Goal: Task Accomplishment & Management: Manage account settings

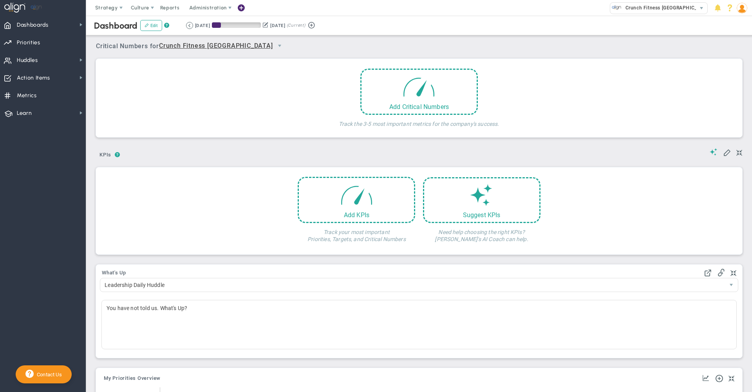
click at [698, 33] on div "Dashboard Edit ? Retrieving period... [DATE] [DATE] (Current)" at bounding box center [419, 26] width 682 height 20
click at [740, 9] on img at bounding box center [742, 8] width 11 height 11
click at [734, 28] on span "Profile" at bounding box center [719, 24] width 63 height 16
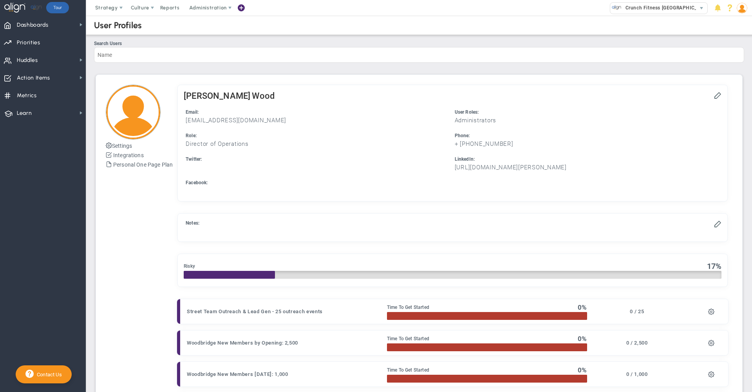
checkbox input "true"
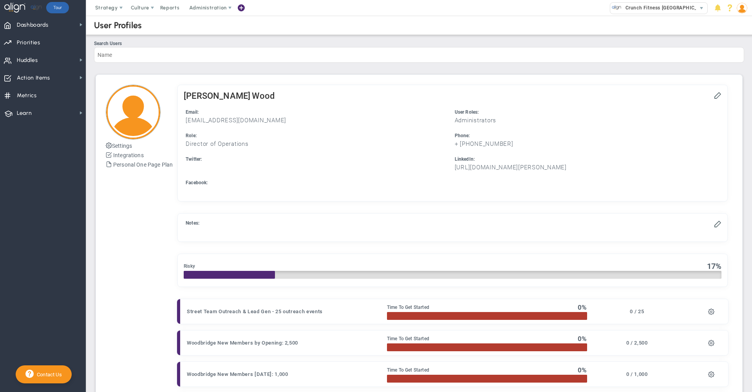
checkbox input "true"
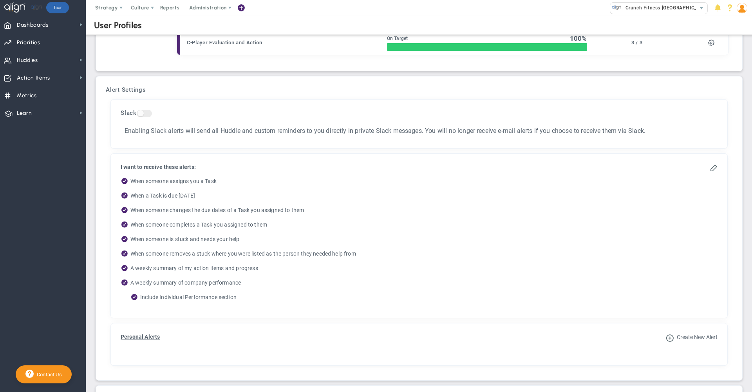
scroll to position [499, 0]
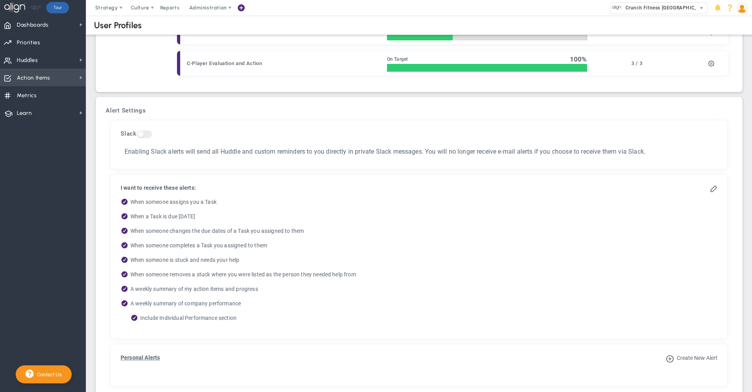
click at [72, 76] on span "Action Items Action Items" at bounding box center [43, 78] width 86 height 18
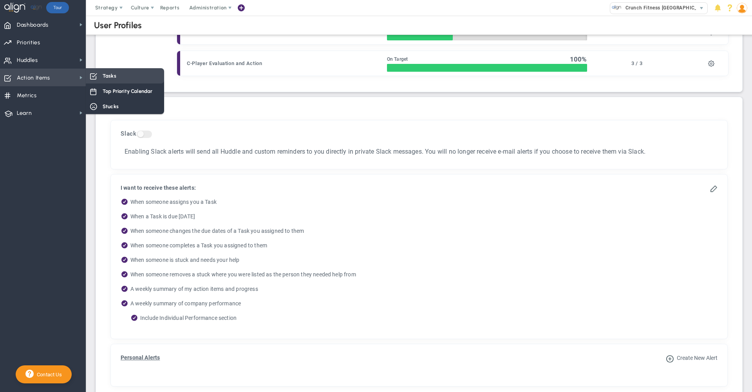
click at [107, 80] on div "Tasks" at bounding box center [125, 75] width 78 height 15
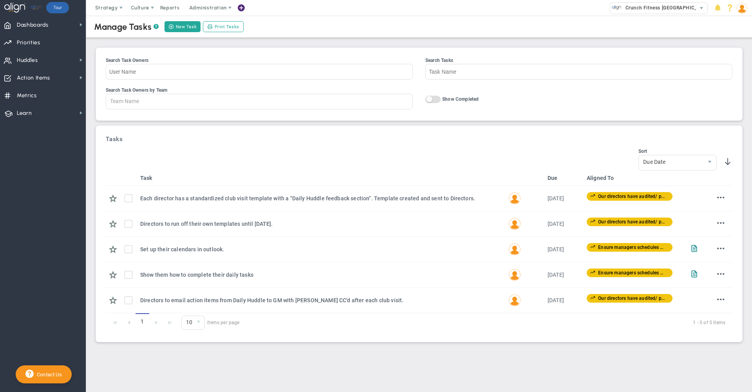
click at [742, 10] on img at bounding box center [742, 8] width 11 height 11
click at [738, 27] on span "Profile" at bounding box center [719, 24] width 63 height 16
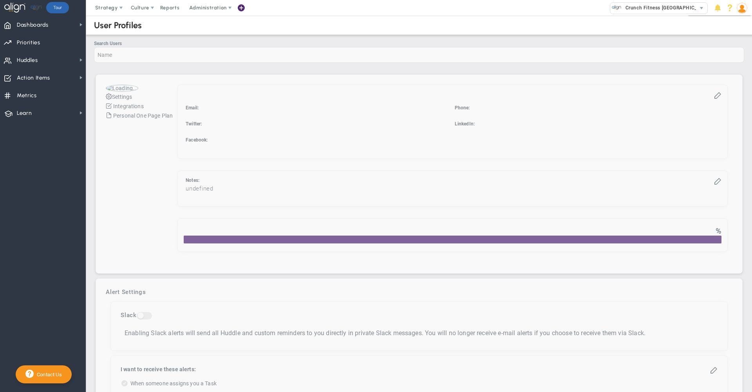
checkbox input "true"
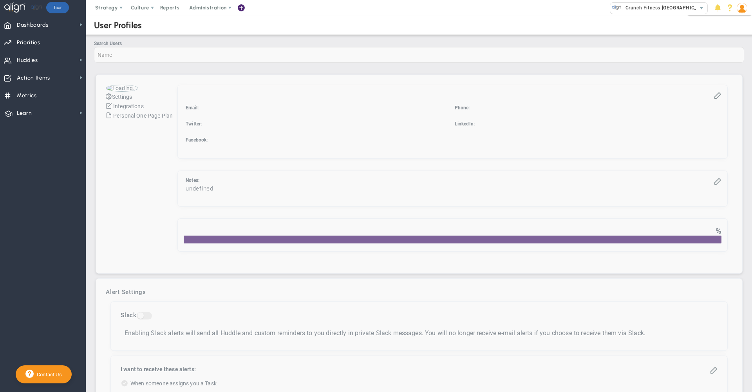
checkbox input "true"
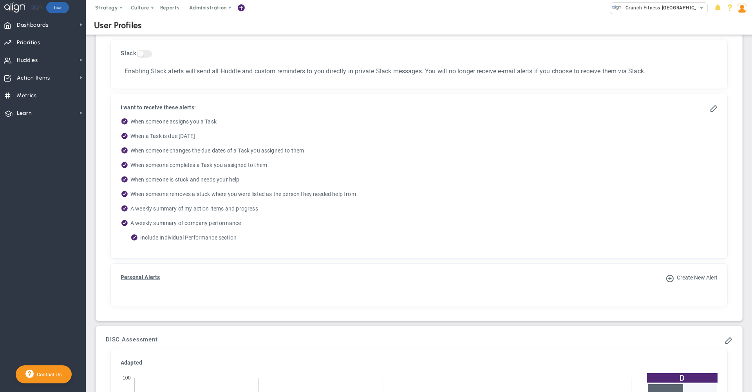
scroll to position [588, 0]
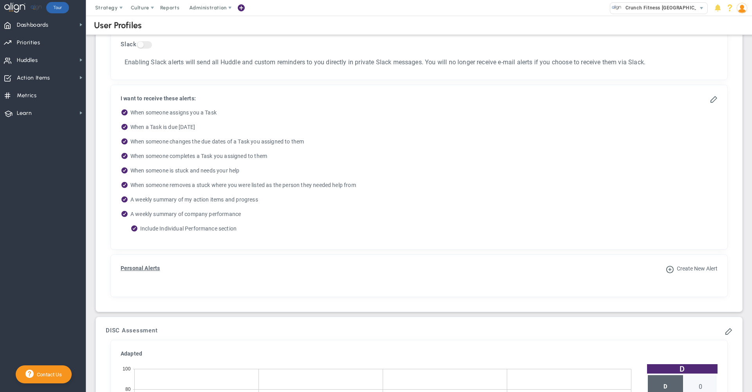
click at [416, 150] on ul "When someone assigns you a Task When a Task is due [DATE] When someone changes …" at bounding box center [419, 172] width 597 height 126
click at [392, 149] on ul "When someone assigns you a Task When a Task is due [DATE] When someone changes …" at bounding box center [419, 172] width 597 height 126
click at [465, 137] on ul "When someone assigns you a Task When a Task is due [DATE] When someone changes …" at bounding box center [419, 172] width 597 height 126
click at [350, 117] on label "When someone assigns you a Task" at bounding box center [419, 114] width 597 height 10
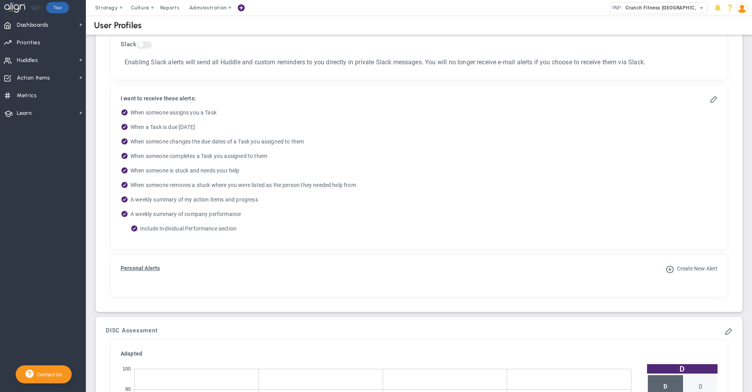
click at [323, 126] on label "When a Task is due [DATE]" at bounding box center [419, 128] width 597 height 10
click at [338, 121] on ul "When someone assigns you a Task When a Task is due [DATE] When someone changes …" at bounding box center [419, 172] width 597 height 126
click at [379, 105] on div "I want to receive these alerts: When someone assigns you a Task When a Task is …" at bounding box center [419, 167] width 609 height 157
click at [432, 151] on ul "When someone assigns you a Task When a Task is due [DATE] When someone changes …" at bounding box center [419, 172] width 597 height 126
click at [358, 157] on label "When someone completes a Task you assigned to them" at bounding box center [419, 157] width 597 height 10
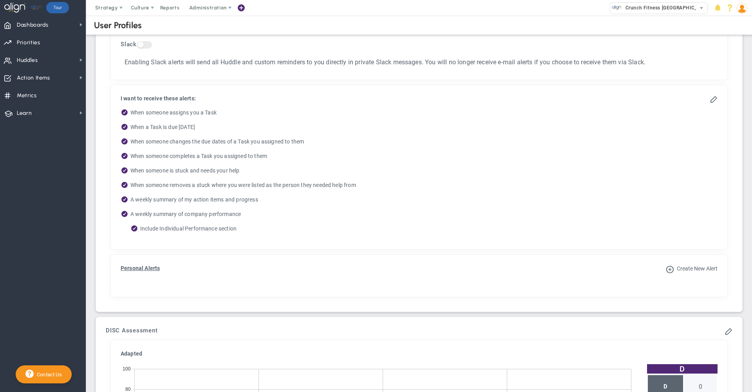
click at [380, 134] on ul "When someone assigns you a Task When a Task is due [DATE] When someone changes …" at bounding box center [419, 172] width 597 height 126
click at [424, 102] on div "I want to receive these alerts: When someone assigns you a Task When a Task is …" at bounding box center [419, 167] width 609 height 157
click at [429, 148] on ul "When someone assigns you a Task When a Task is due [DATE] When someone changes …" at bounding box center [419, 172] width 597 height 126
click at [64, 44] on span "Priorities OKR Tree Priorities OKRs" at bounding box center [43, 42] width 86 height 18
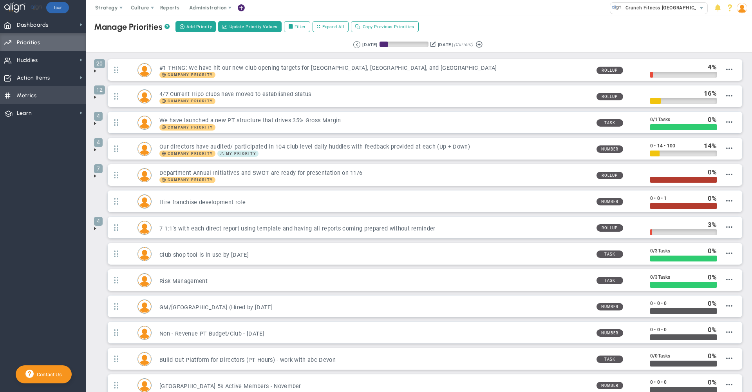
click at [47, 97] on span "Metrics Metrics" at bounding box center [43, 95] width 86 height 18
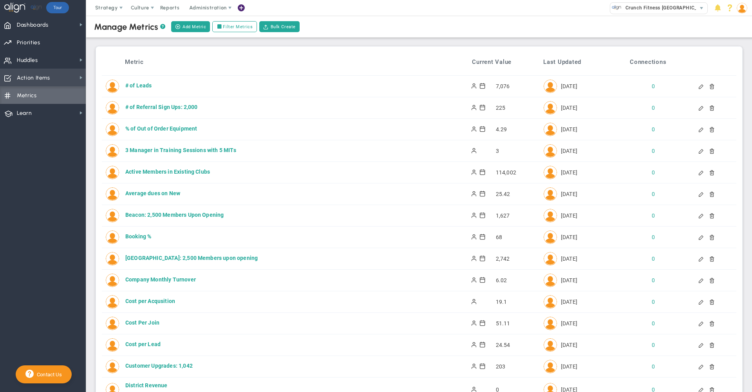
click at [60, 75] on span "Action Items Action Items" at bounding box center [43, 78] width 86 height 18
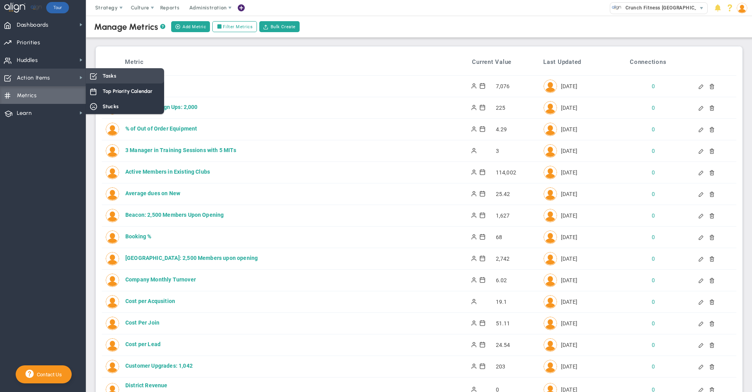
click at [129, 75] on div "Tasks" at bounding box center [125, 75] width 78 height 15
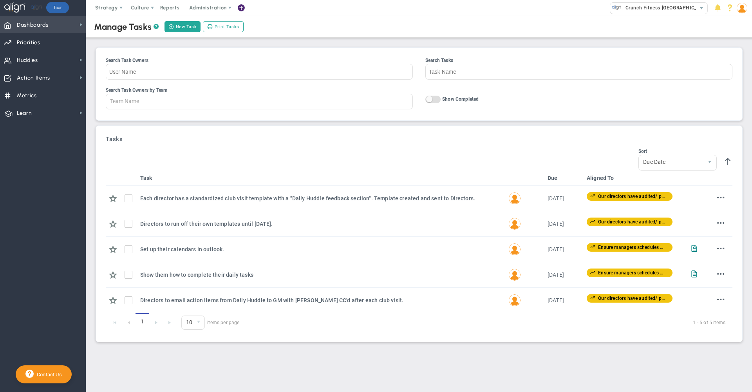
click at [38, 28] on span "Dashboards" at bounding box center [33, 25] width 32 height 16
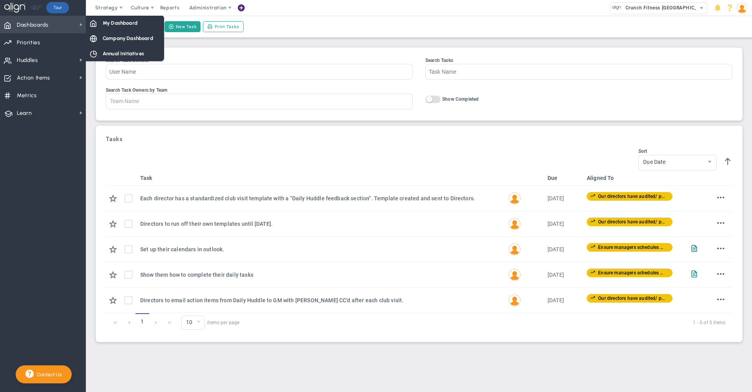
click at [114, 28] on div "My Dashboard Company Dashboard Annual Initiatives" at bounding box center [126, 38] width 80 height 47
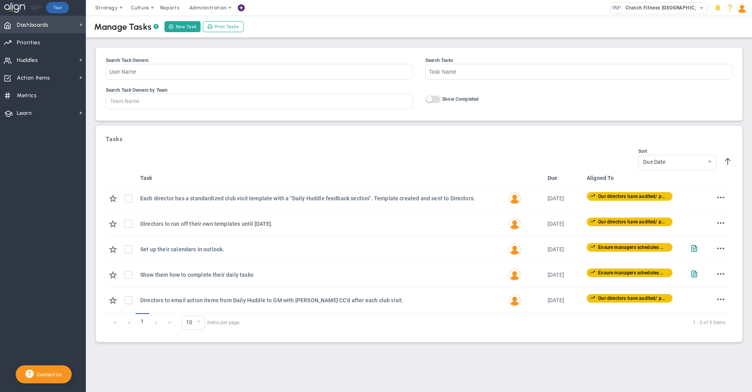
click at [63, 25] on span "Dashboards Dashboards" at bounding box center [43, 25] width 86 height 18
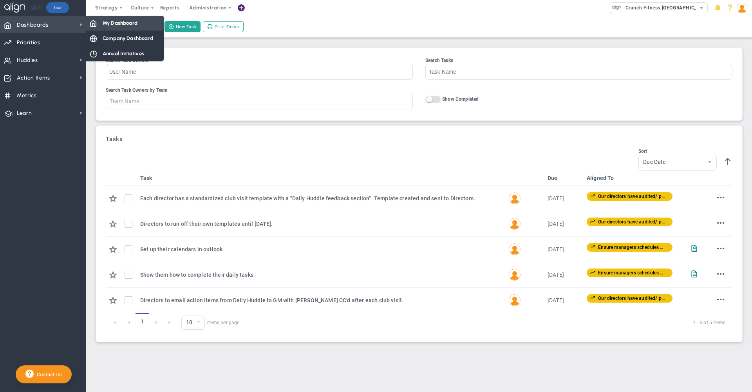
click at [105, 25] on span "My Dashboard" at bounding box center [120, 22] width 35 height 7
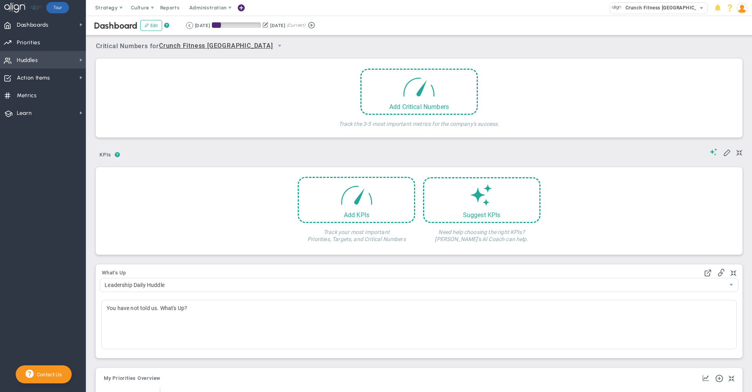
click at [34, 61] on span "Huddles" at bounding box center [27, 60] width 21 height 16
click at [745, 5] on img at bounding box center [742, 8] width 11 height 11
click at [731, 24] on span "Profile" at bounding box center [719, 24] width 63 height 16
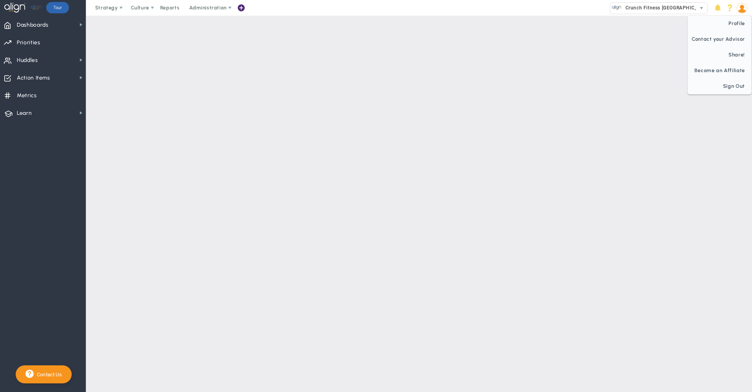
checkbox input "false"
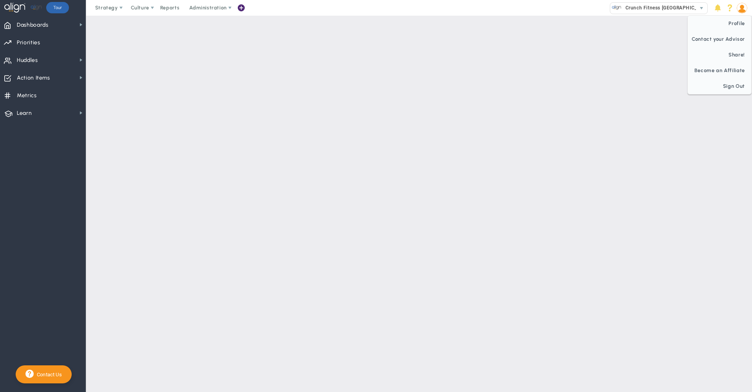
checkbox input "false"
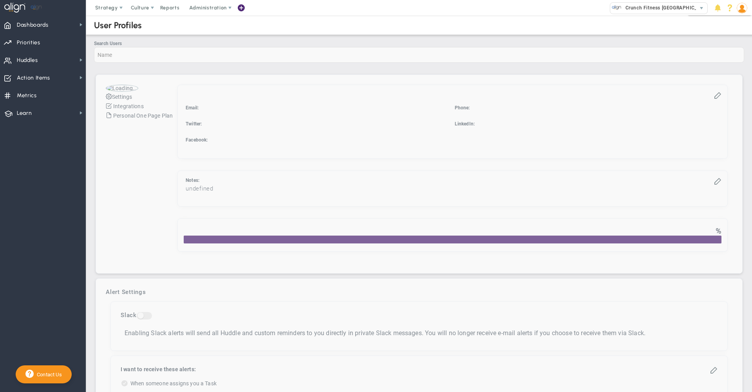
checkbox input "true"
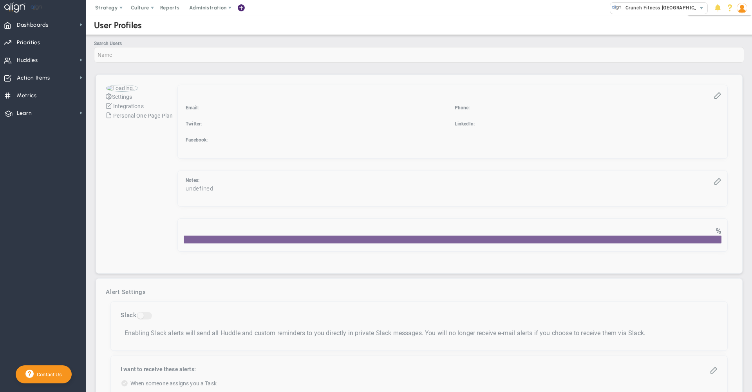
checkbox input "true"
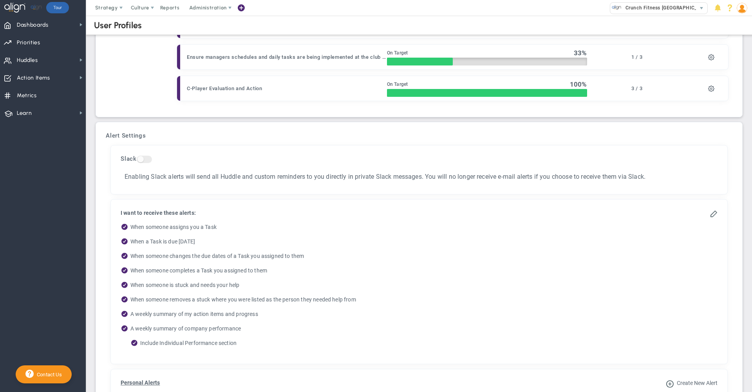
scroll to position [506, 0]
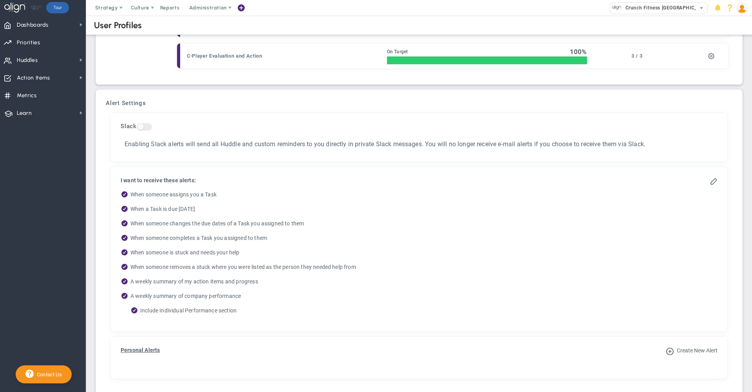
click at [376, 266] on label "When someone removes a stuck where you were listed as the person they needed he…" at bounding box center [419, 268] width 597 height 10
click at [379, 194] on label "When someone assigns you a Task" at bounding box center [419, 196] width 597 height 10
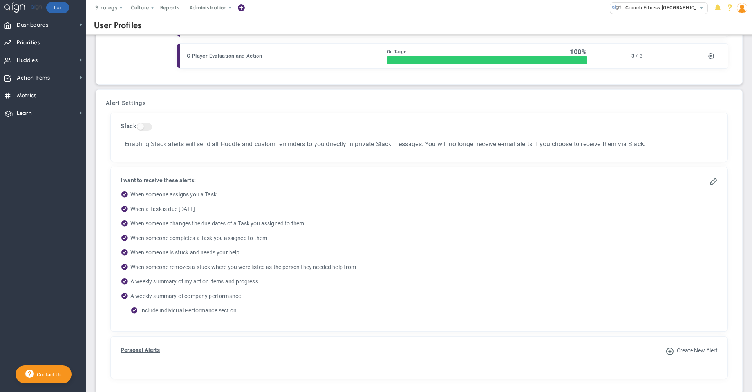
click at [456, 185] on div "I want to receive these alerts: When someone assigns you a Task When a Task is …" at bounding box center [419, 249] width 609 height 157
click at [743, 6] on img at bounding box center [742, 8] width 11 height 11
click at [740, 9] on img at bounding box center [742, 8] width 11 height 11
click at [731, 86] on span "Sign Out" at bounding box center [719, 86] width 63 height 16
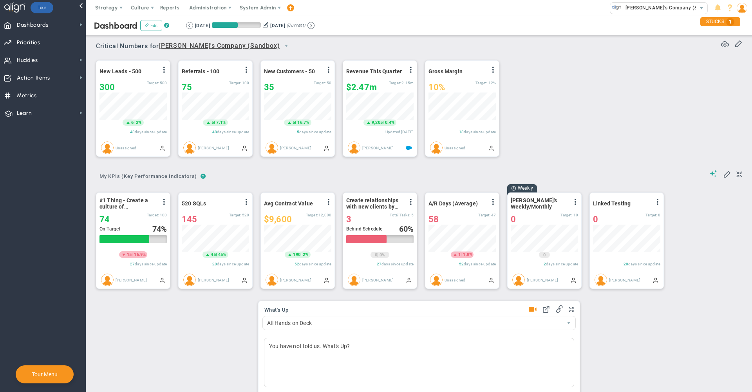
click at [643, 73] on div "New Leads - 500 View Historical Graph Edit Make "No Change" Update Add Past Upd…" at bounding box center [416, 109] width 656 height 110
click at [743, 8] on img at bounding box center [742, 8] width 11 height 11
click at [548, 20] on div "Dashboard Edit ? Retrieving period... 7/1/2025 9/30/2025 (Current)" at bounding box center [419, 26] width 682 height 20
click at [526, 26] on div "Dashboard Edit ? Retrieving period... 7/1/2025 9/30/2025 (Current)" at bounding box center [419, 26] width 682 height 20
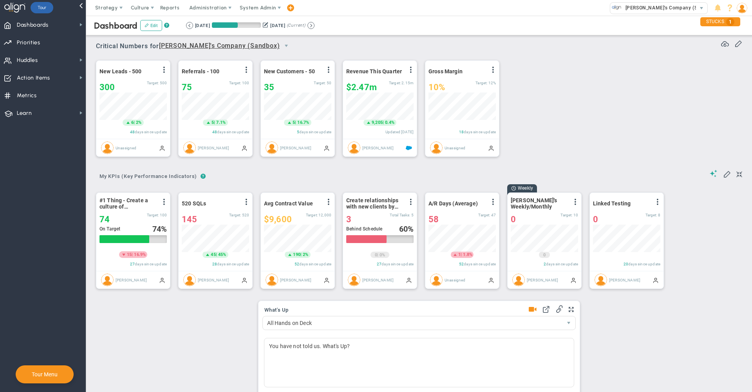
click at [526, 26] on div "Dashboard Edit ? Retrieving period... 7/1/2025 9/30/2025 (Current)" at bounding box center [419, 26] width 682 height 20
click at [477, 24] on div "Dashboard Edit ? Retrieving period... 7/1/2025 9/30/2025 (Current)" at bounding box center [419, 26] width 682 height 20
click at [465, 33] on div "Dashboard Edit ? Retrieving period... 7/1/2025 9/30/2025 (Current)" at bounding box center [419, 26] width 682 height 20
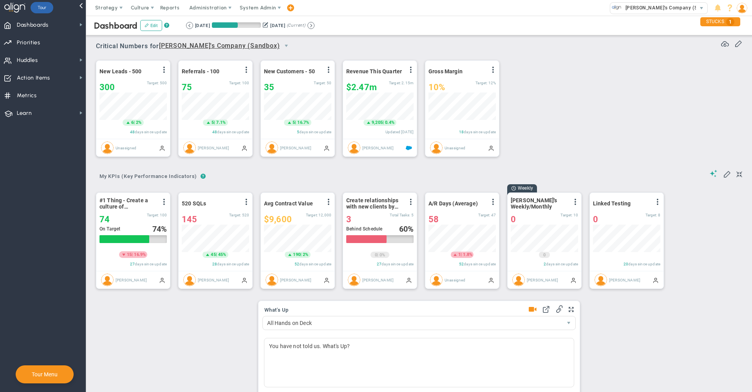
click at [537, 18] on div "Dashboard Edit ? Retrieving period... 7/1/2025 9/30/2025 (Current)" at bounding box center [419, 26] width 682 height 20
click at [743, 7] on img at bounding box center [742, 8] width 11 height 11
click at [724, 89] on span "Sign Out" at bounding box center [719, 86] width 63 height 16
